Goal: Transaction & Acquisition: Purchase product/service

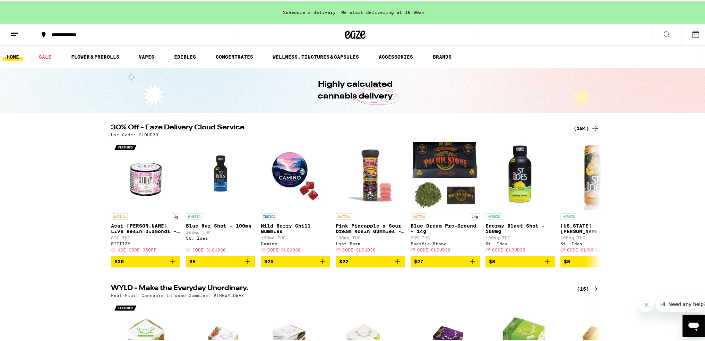
click at [591, 123] on icon at bounding box center [595, 127] width 8 height 8
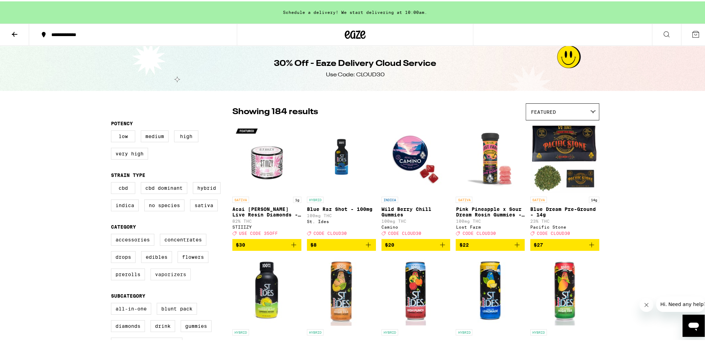
click at [166, 279] on label "Vaporizers" at bounding box center [171, 273] width 40 height 12
click at [113, 234] on input "Vaporizers" at bounding box center [112, 233] width 0 height 0
checkbox input "true"
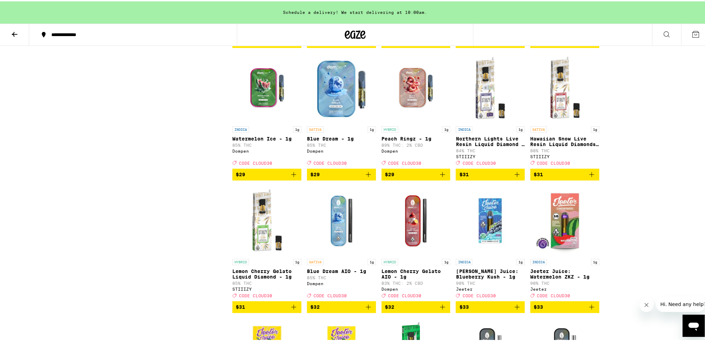
scroll to position [763, 0]
